Goal: Information Seeking & Learning: Learn about a topic

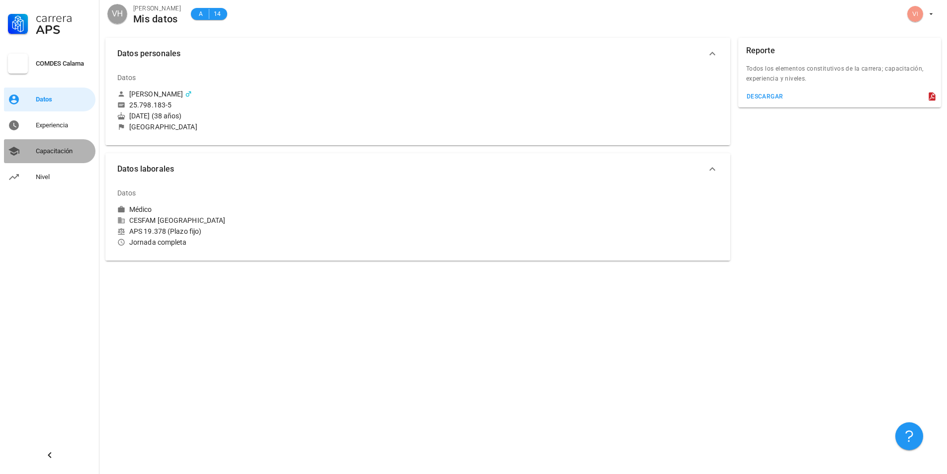
click at [65, 146] on div "Capacitación" at bounding box center [64, 151] width 56 height 16
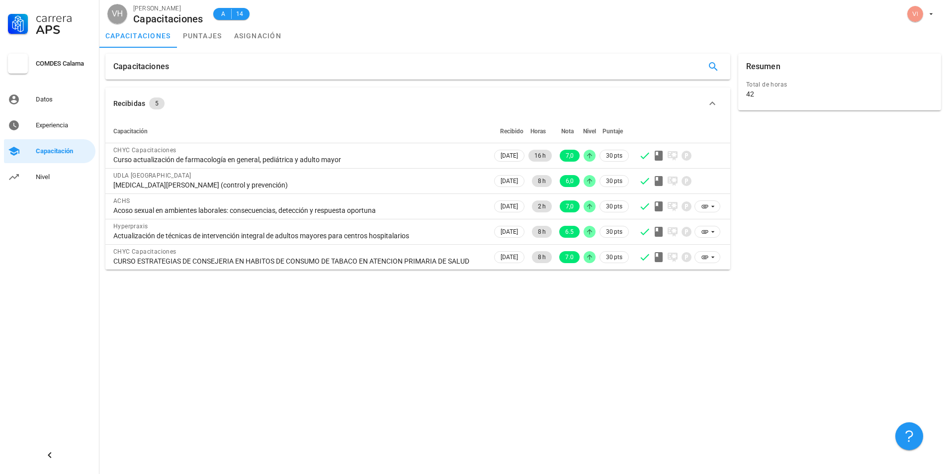
click at [647, 373] on div "Capacitaciones Recibidas 5 Capacitación Recibido Horas Nota Nivel Puntaje CHYC …" at bounding box center [523, 261] width 848 height 426
click at [564, 332] on div "Capacitaciones Recibidas 5 Capacitación Recibido Horas Nota Nivel Puntaje CHYC …" at bounding box center [523, 261] width 848 height 426
click at [934, 13] on icon "button" at bounding box center [931, 14] width 8 height 8
click at [204, 39] on link "puntajes" at bounding box center [202, 36] width 51 height 24
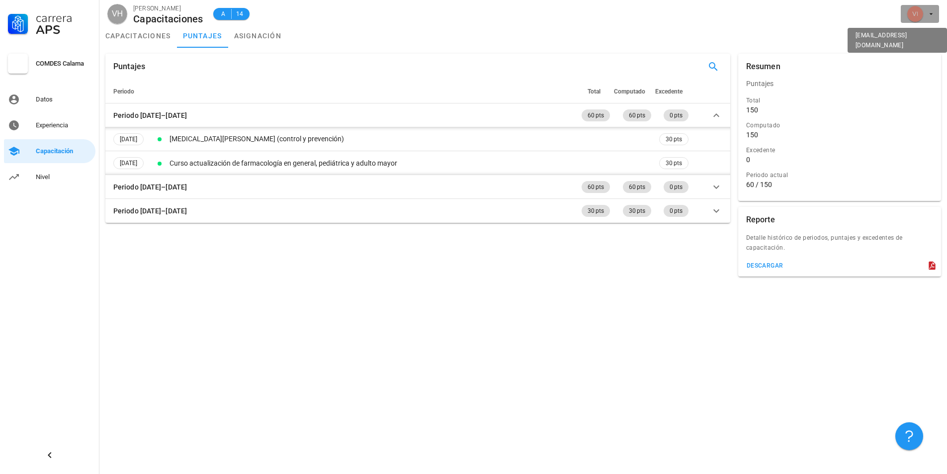
click at [931, 13] on icon "button" at bounding box center [931, 13] width 3 height 1
click at [929, 38] on div "Salir" at bounding box center [926, 39] width 16 height 20
